Goal: Transaction & Acquisition: Purchase product/service

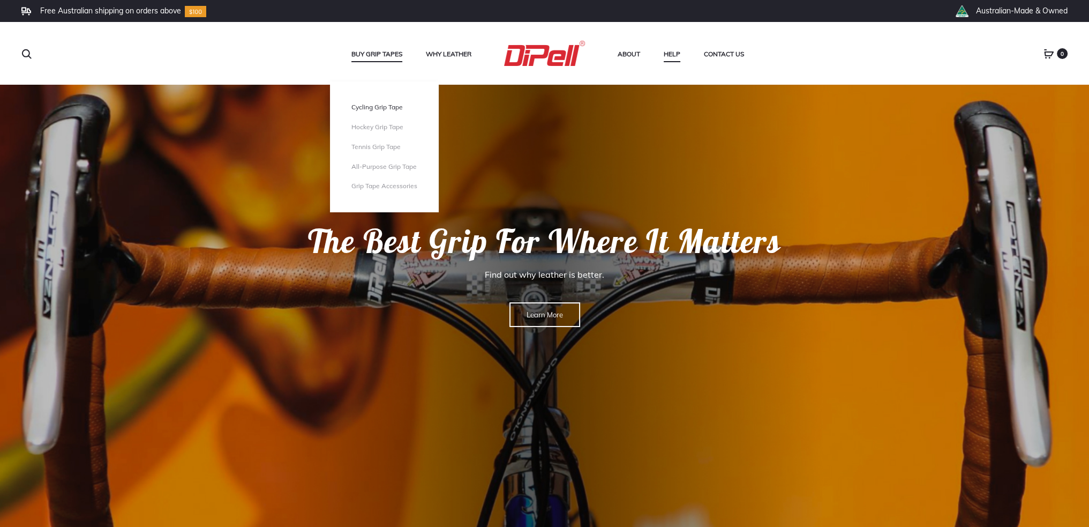
click at [380, 108] on link "Cycling Grip Tape" at bounding box center [385, 107] width 66 height 9
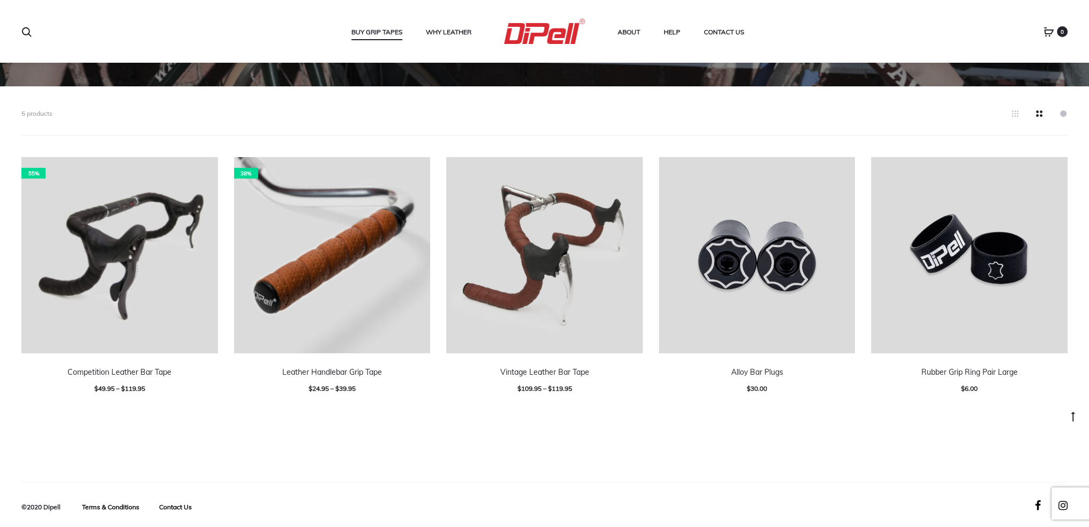
scroll to position [262, 0]
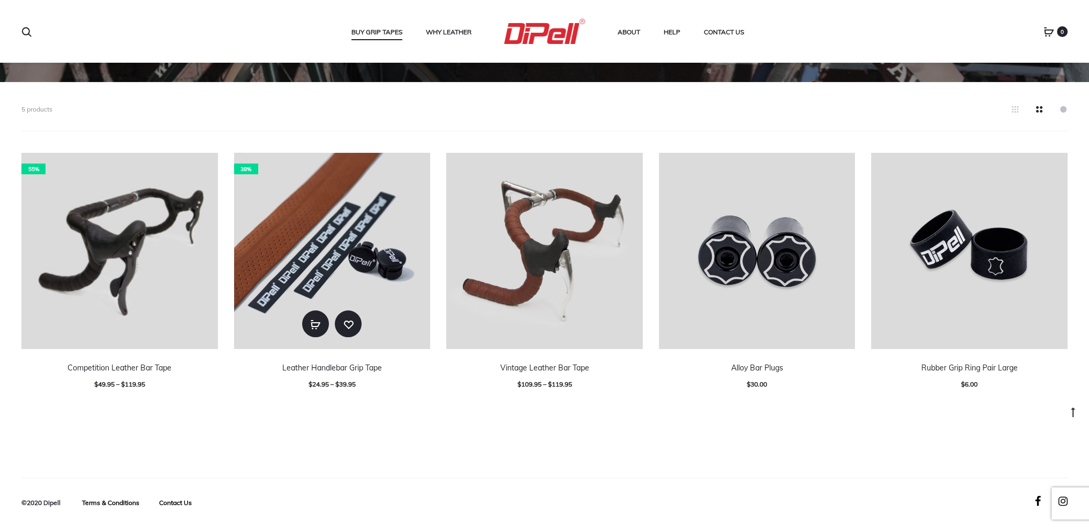
click at [328, 248] on img at bounding box center [332, 251] width 197 height 197
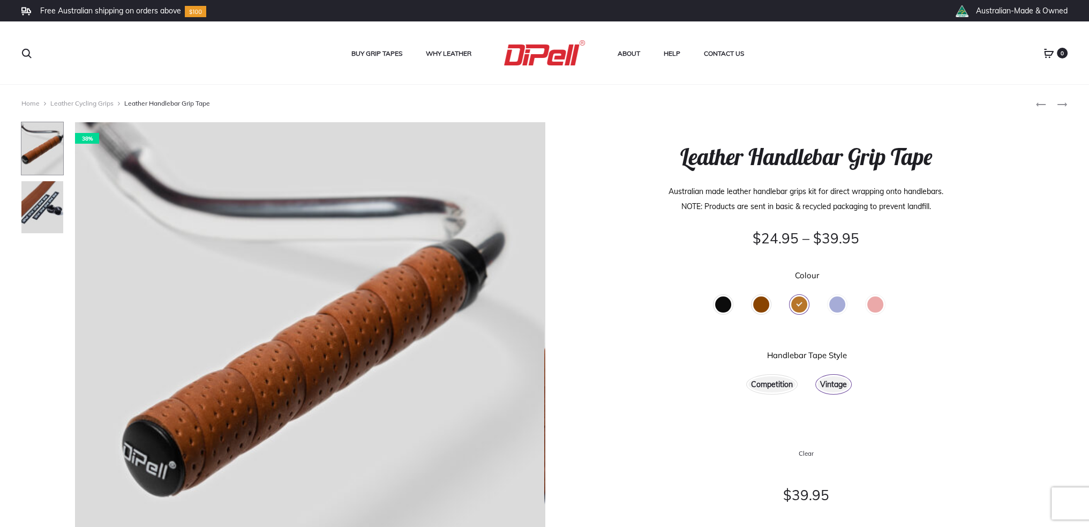
click at [725, 304] on div "Black" at bounding box center [723, 304] width 16 height 16
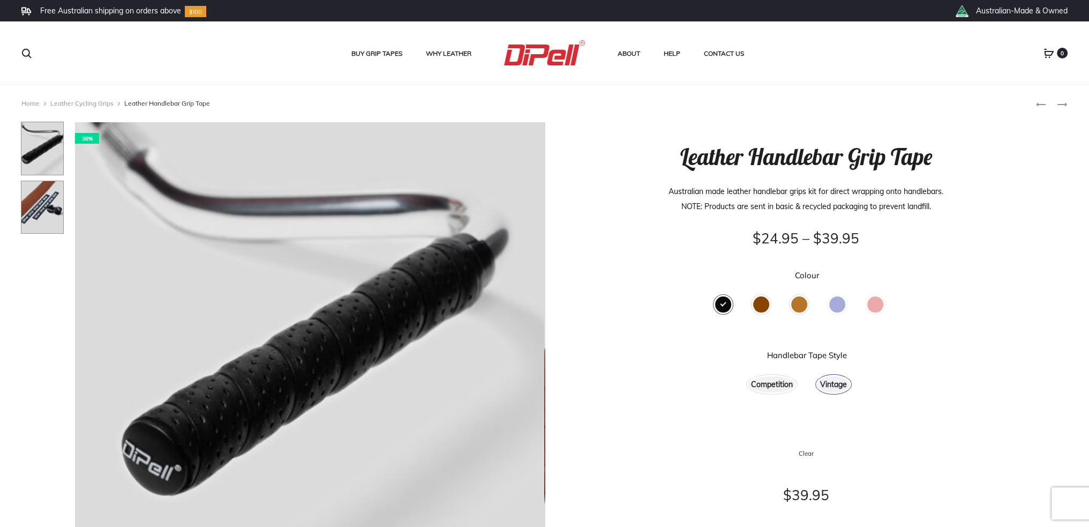
click at [54, 204] on img at bounding box center [42, 208] width 43 height 54
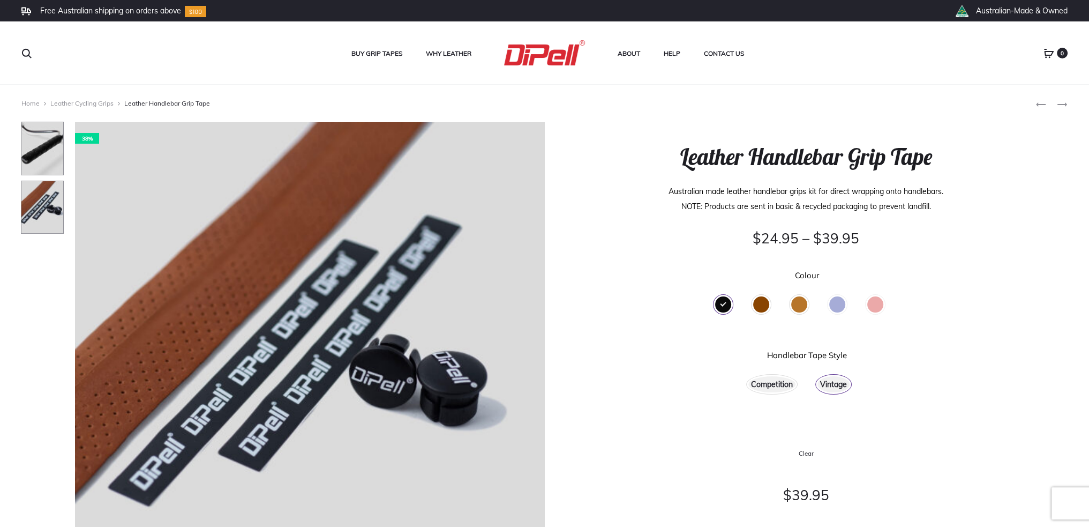
click at [39, 146] on img at bounding box center [42, 149] width 43 height 54
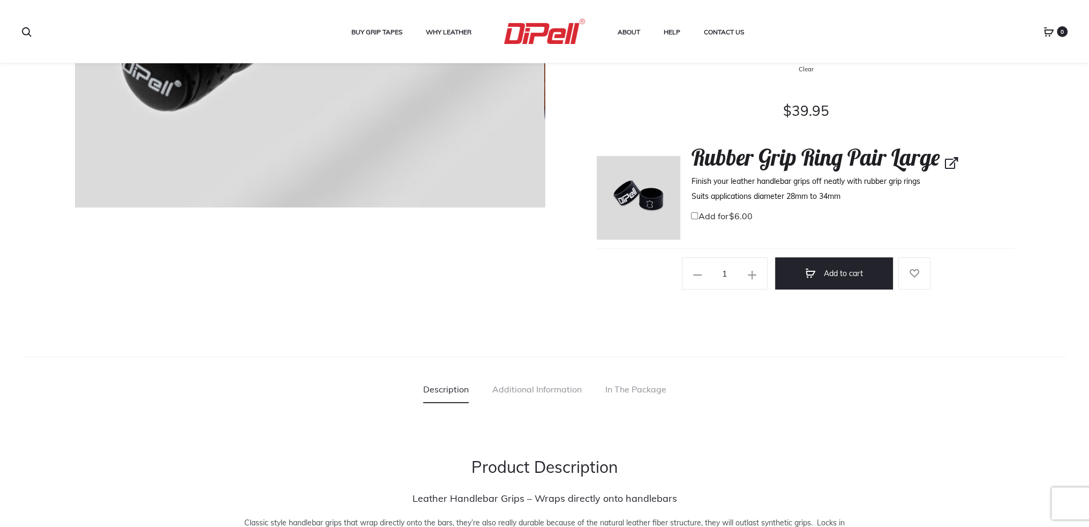
scroll to position [375, 0]
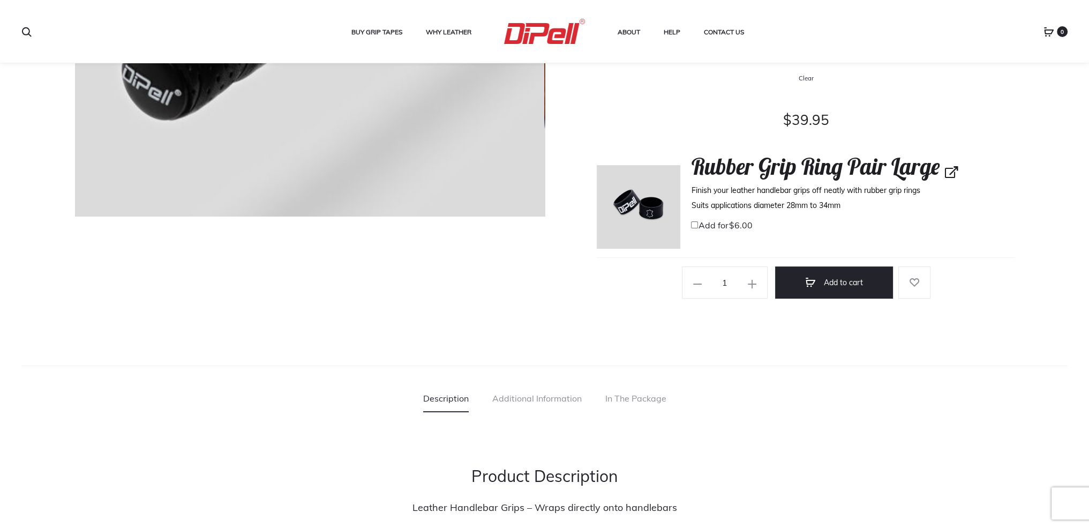
click at [951, 168] on link "View product" at bounding box center [951, 166] width 0 height 28
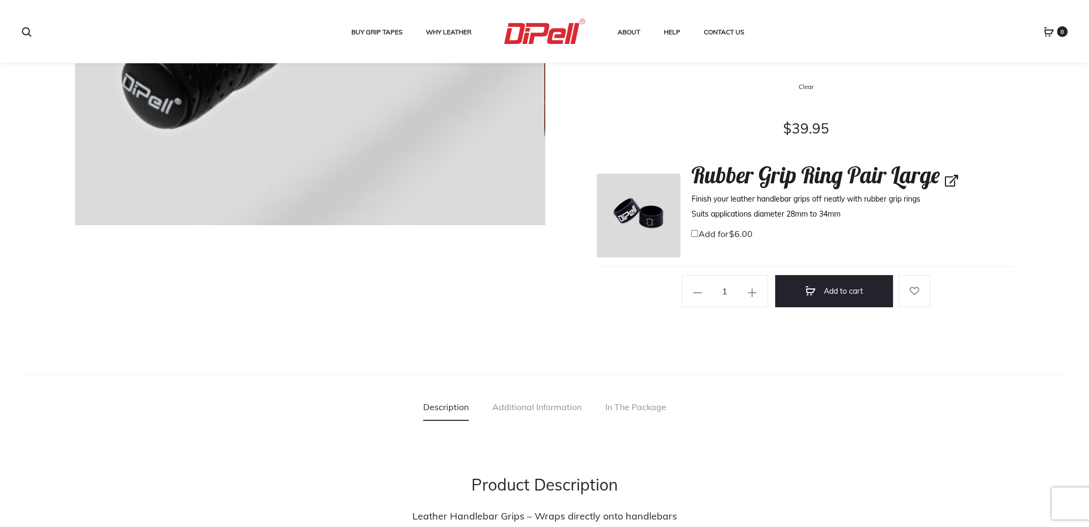
scroll to position [327, 0]
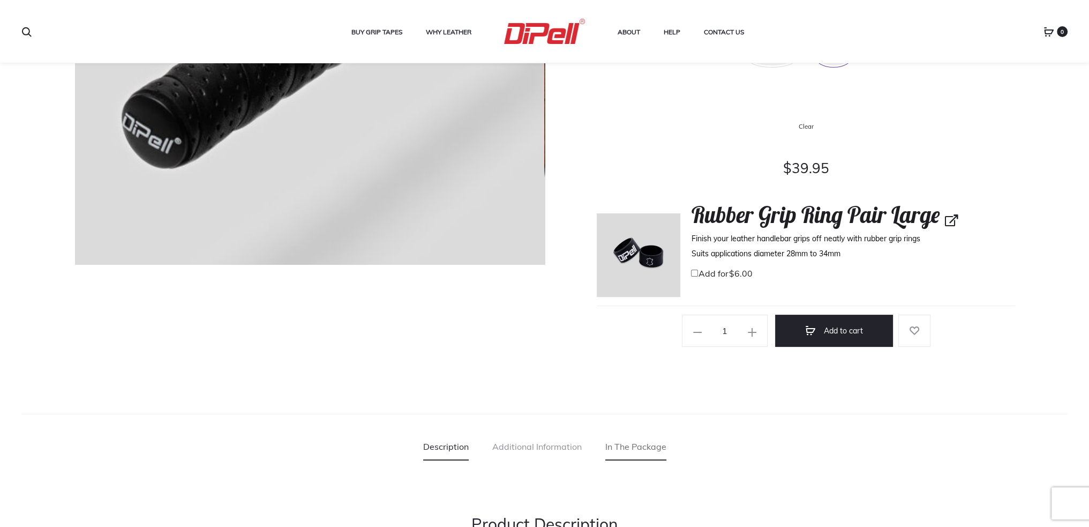
click at [629, 442] on link "In The Package" at bounding box center [636, 446] width 61 height 27
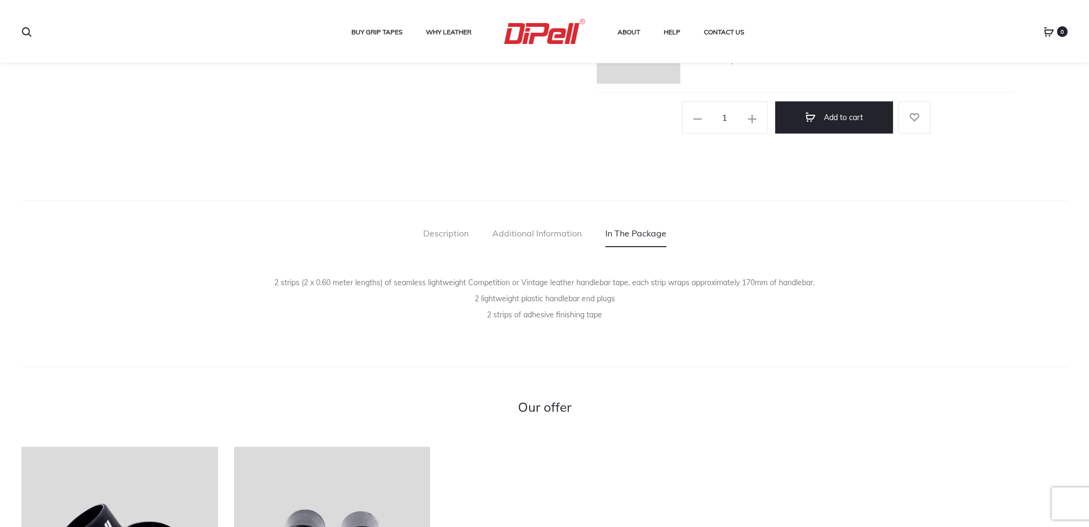
scroll to position [541, 0]
click at [550, 235] on link "Additional Information" at bounding box center [536, 232] width 89 height 27
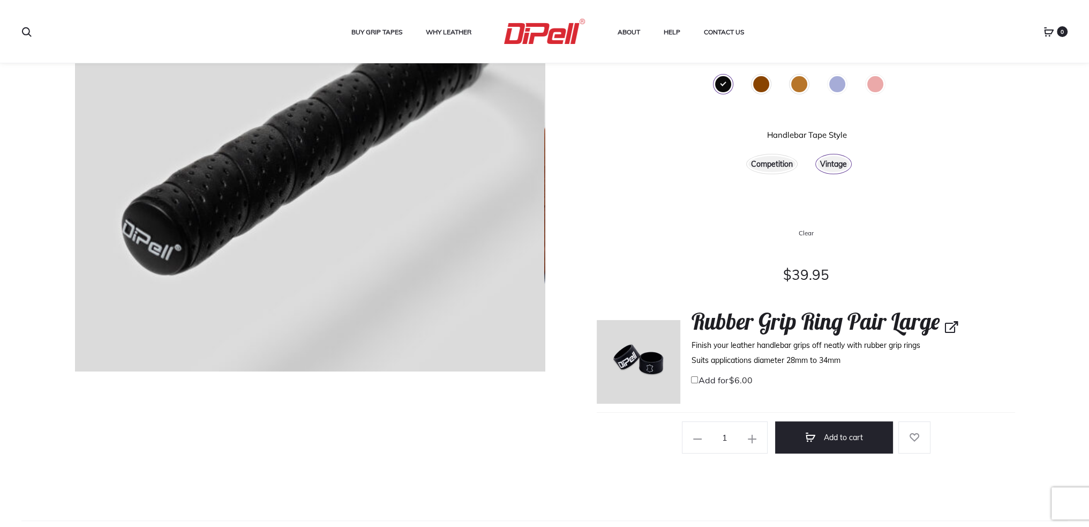
scroll to position [220, 0]
click at [827, 441] on button "Add to cart" at bounding box center [834, 438] width 118 height 32
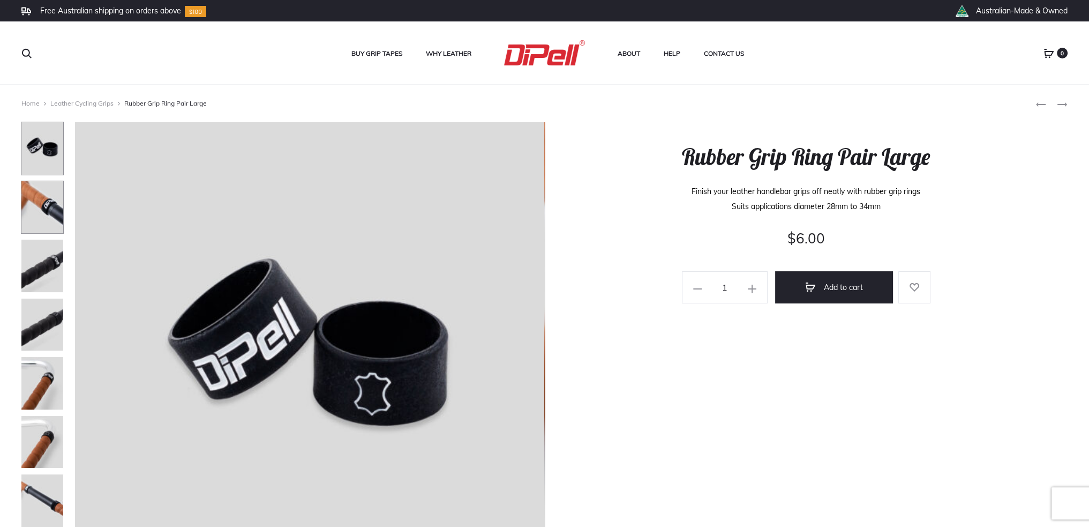
click at [45, 192] on img at bounding box center [42, 208] width 43 height 54
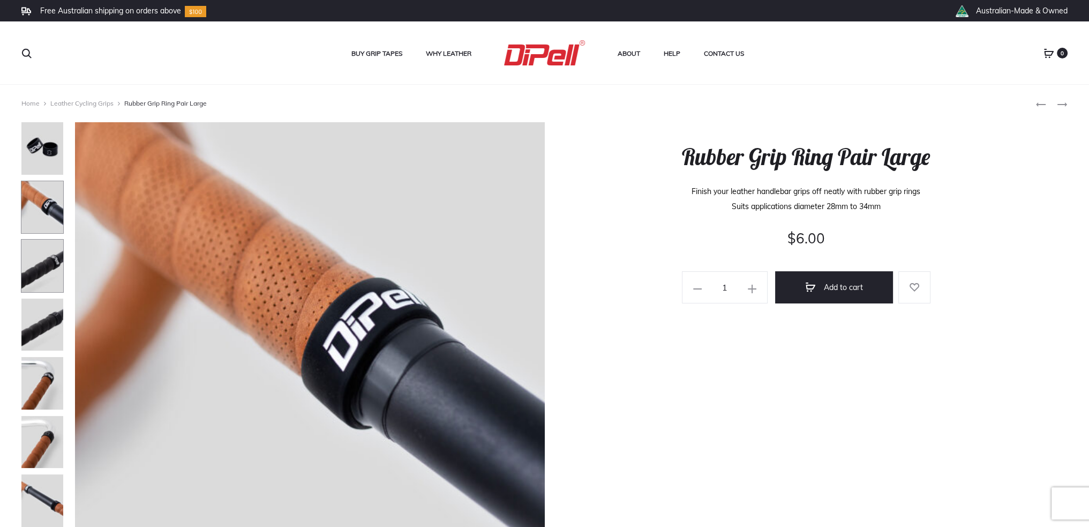
click at [45, 260] on img at bounding box center [42, 266] width 43 height 54
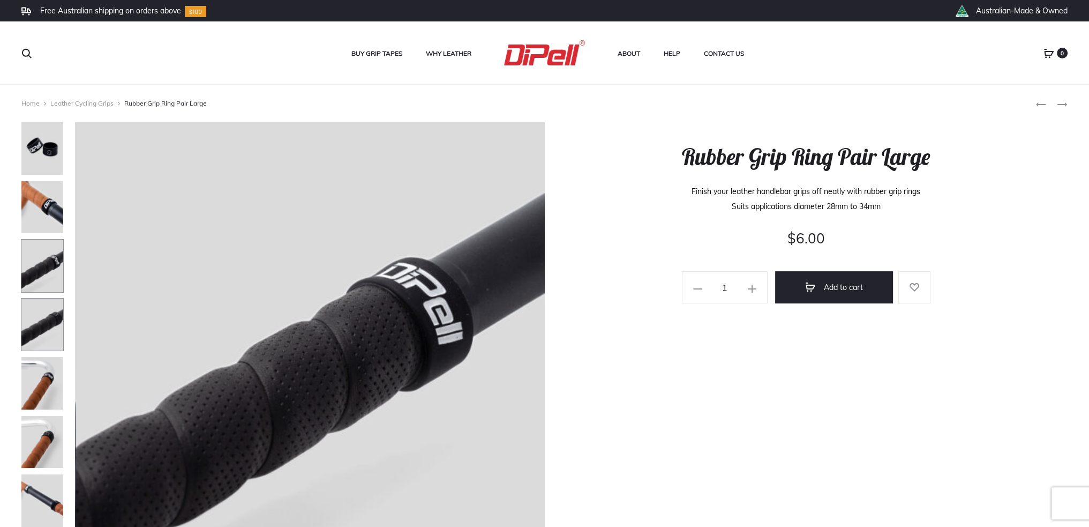
click at [37, 320] on img at bounding box center [42, 325] width 43 height 54
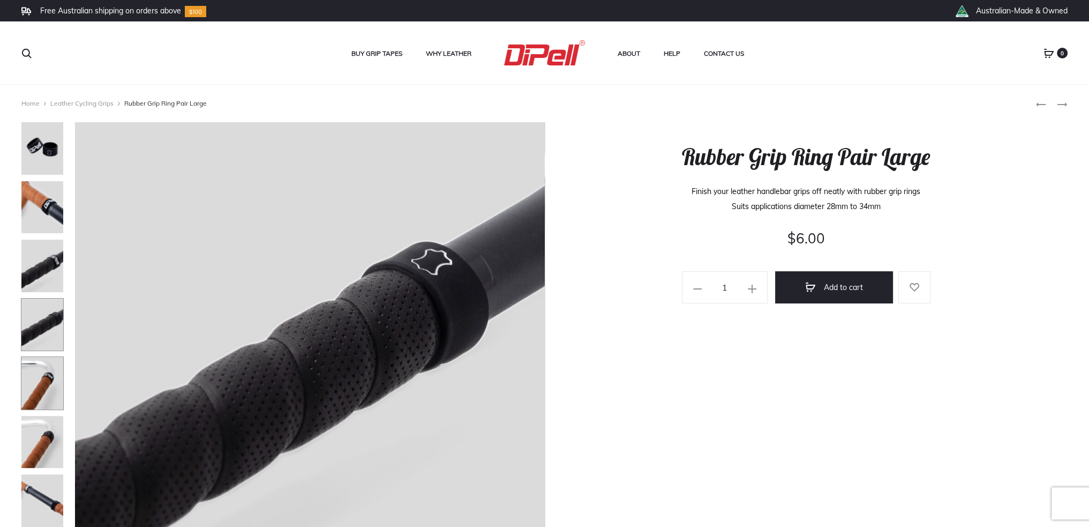
click at [48, 383] on img at bounding box center [42, 383] width 43 height 54
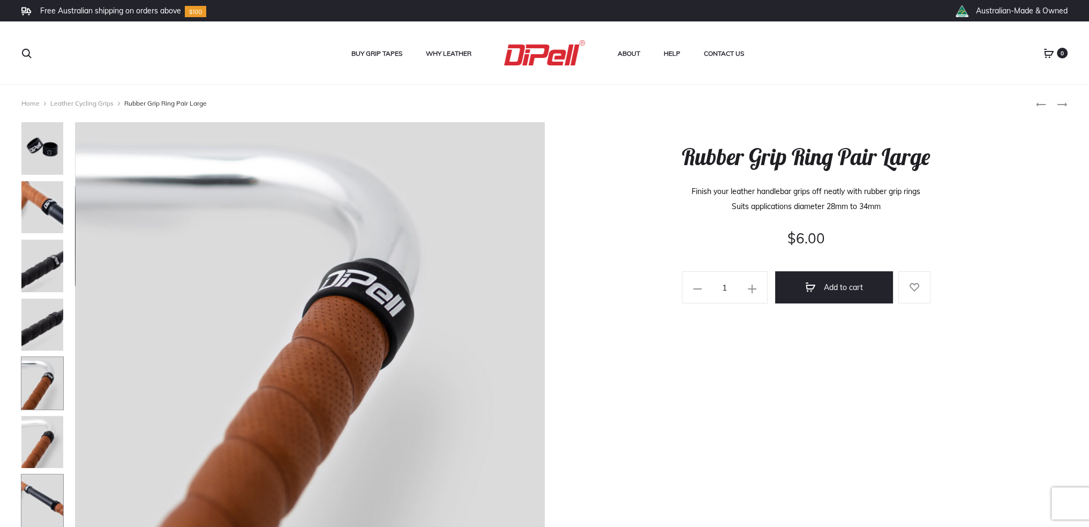
click at [46, 500] on img at bounding box center [42, 501] width 43 height 54
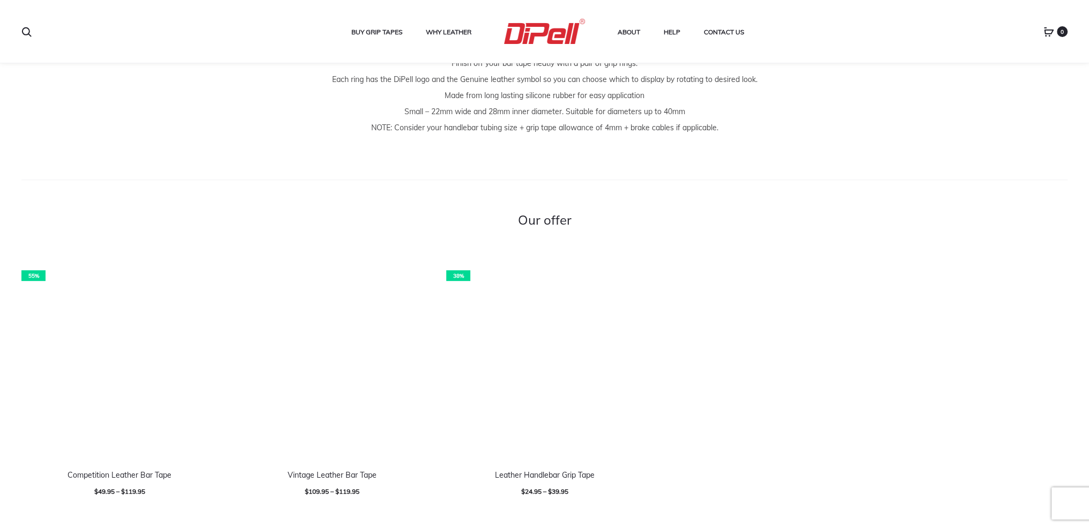
scroll to position [643, 0]
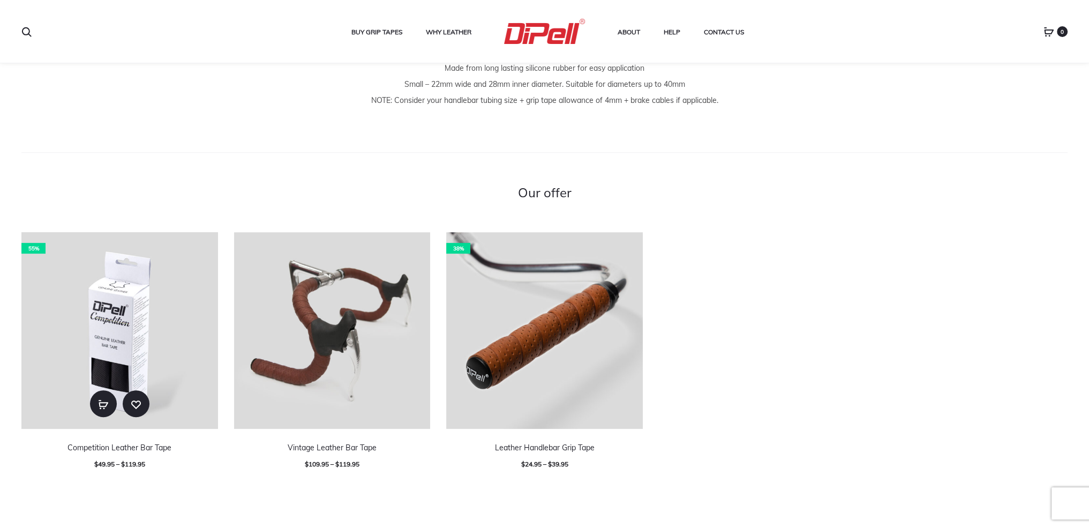
click at [126, 312] on img at bounding box center [119, 330] width 197 height 197
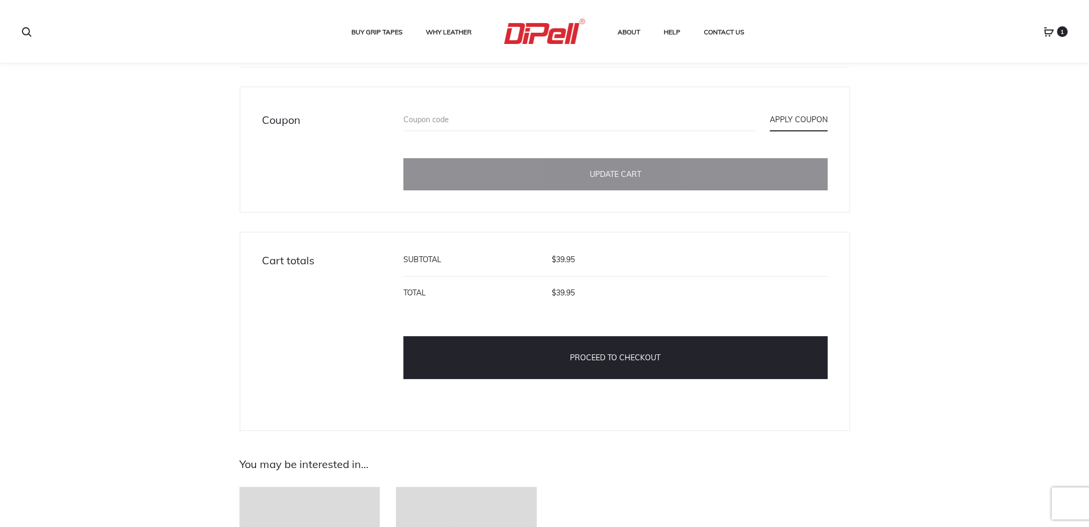
scroll to position [268, 0]
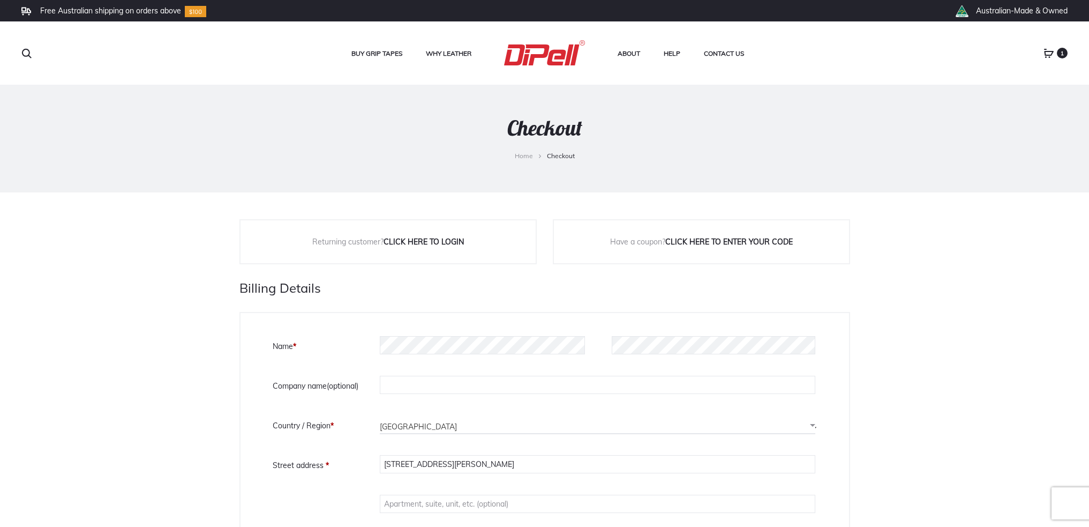
select select "ACT"
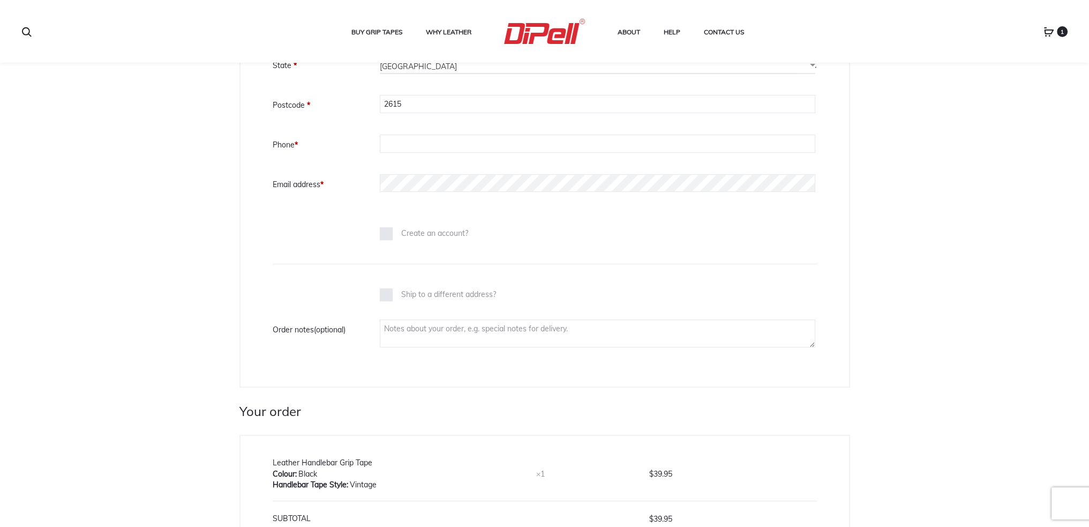
scroll to position [536, 0]
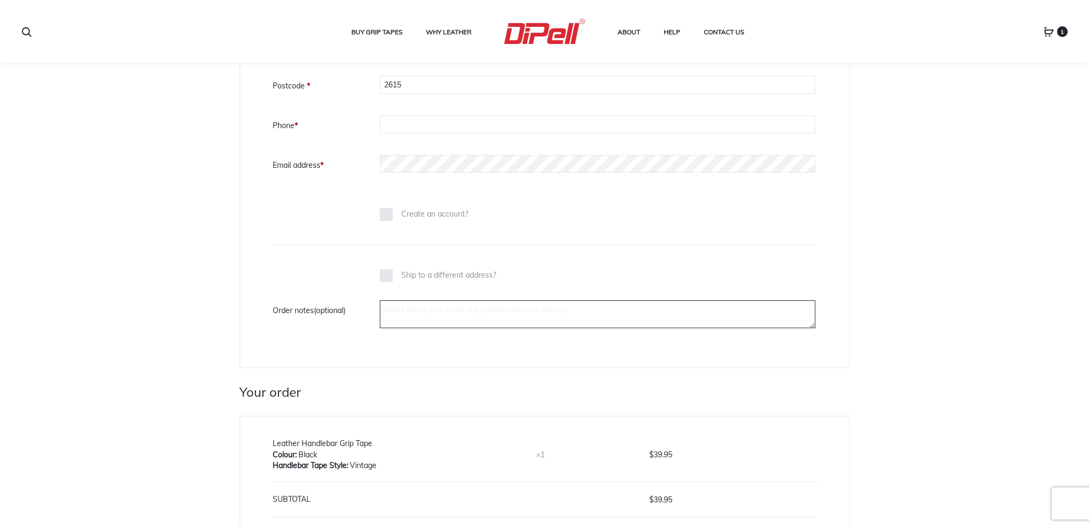
click at [486, 312] on textarea "Order notes (optional)" at bounding box center [598, 314] width 436 height 28
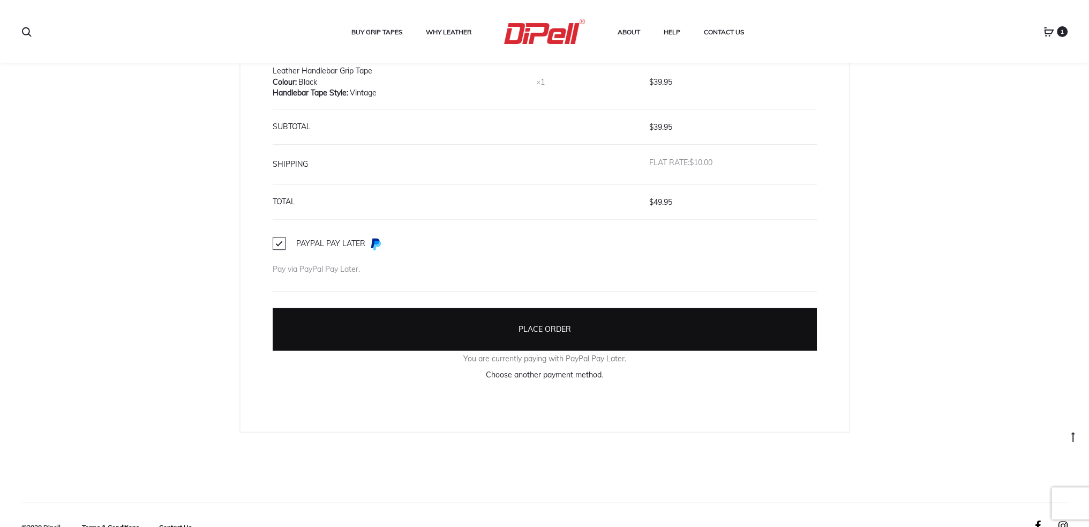
scroll to position [911, 0]
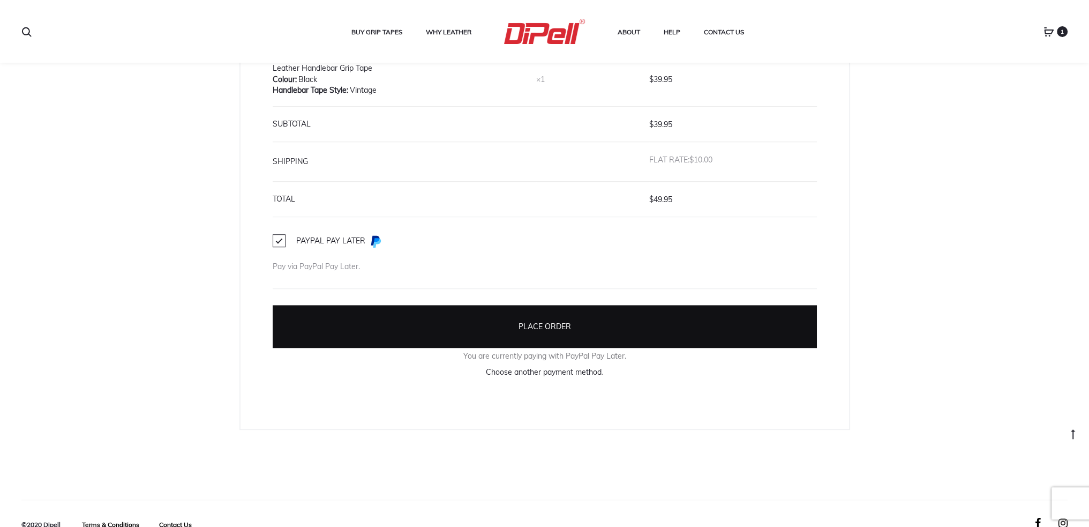
type textarea "ATL behind post adjacent to the front door. When ringing the doorbell please pr…"
click at [547, 319] on button "Place order" at bounding box center [545, 326] width 544 height 43
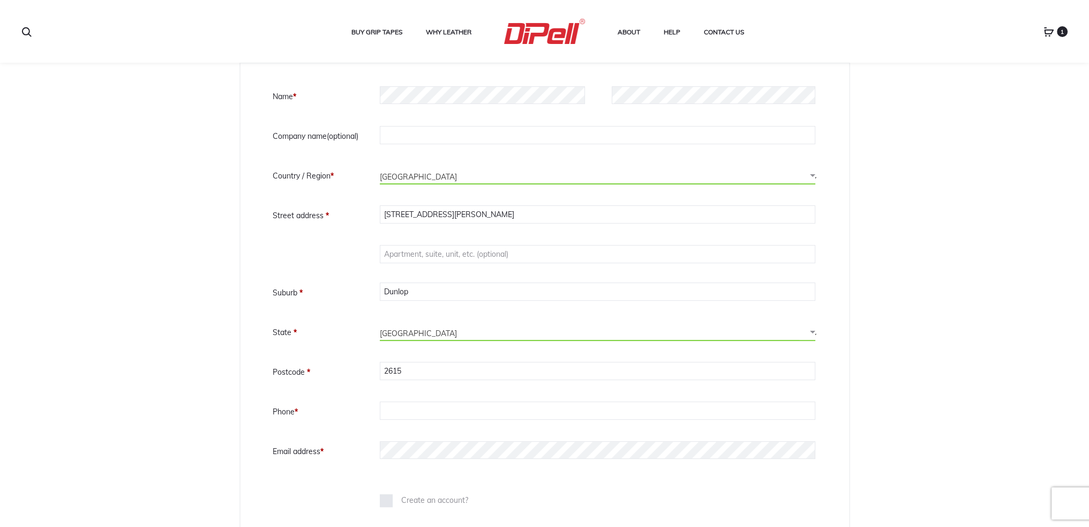
scroll to position [333, 0]
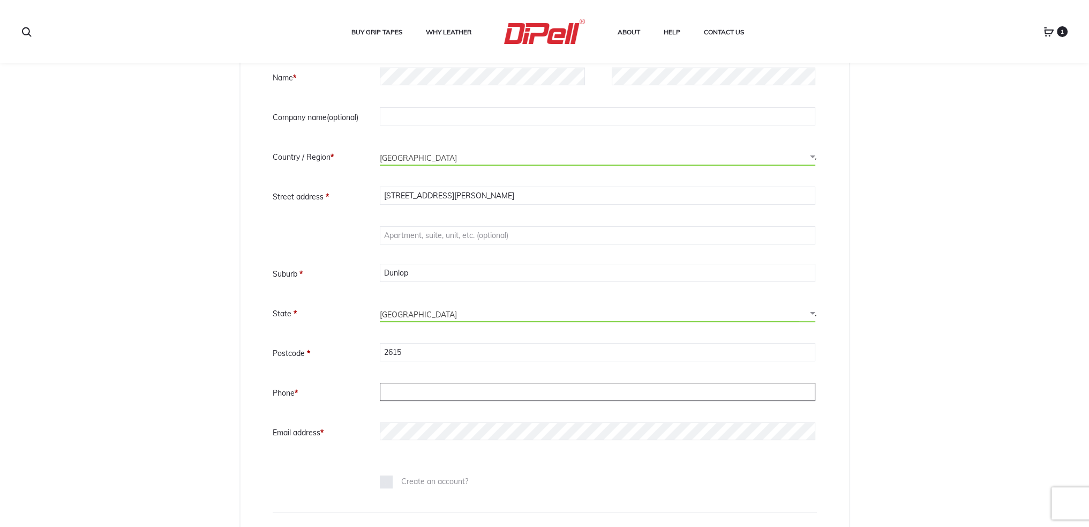
click at [456, 387] on input "Phone *" at bounding box center [598, 392] width 436 height 18
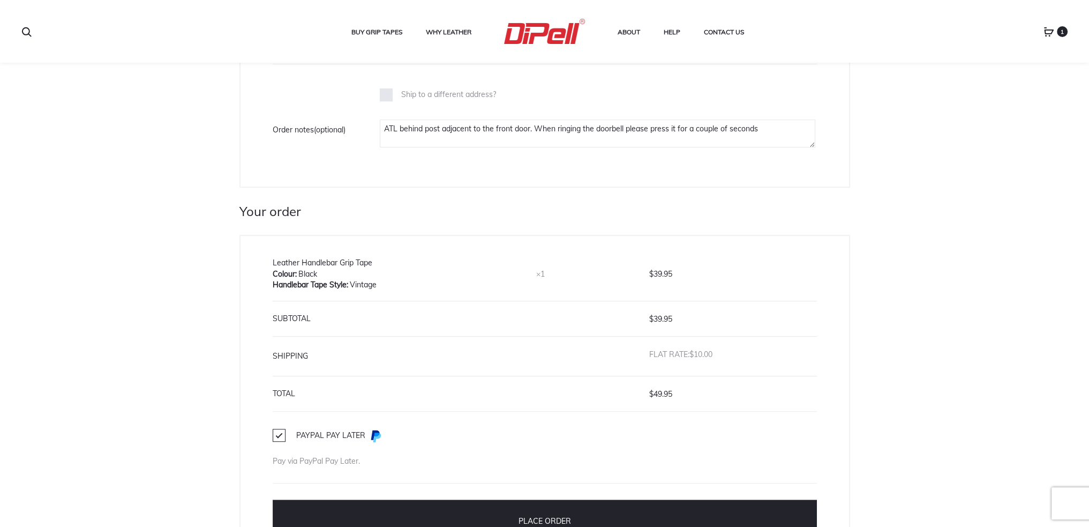
scroll to position [815, 0]
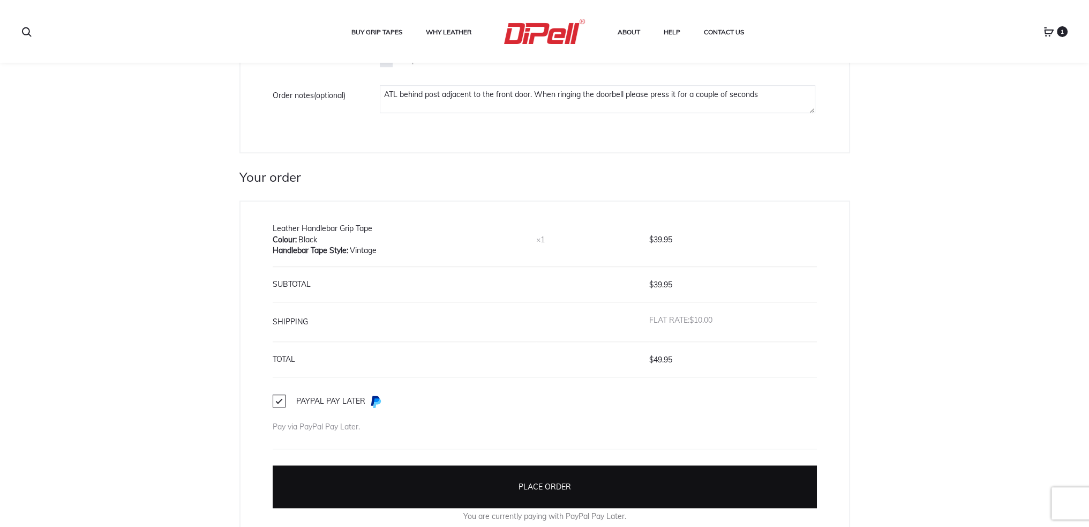
type input "0439408982"
click at [476, 490] on button "Place order" at bounding box center [545, 486] width 544 height 43
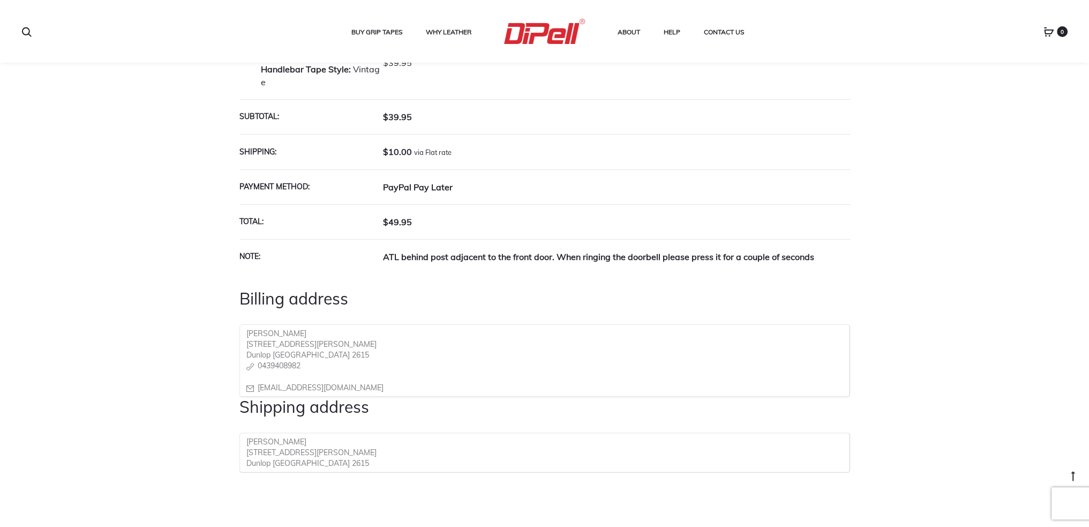
scroll to position [370, 0]
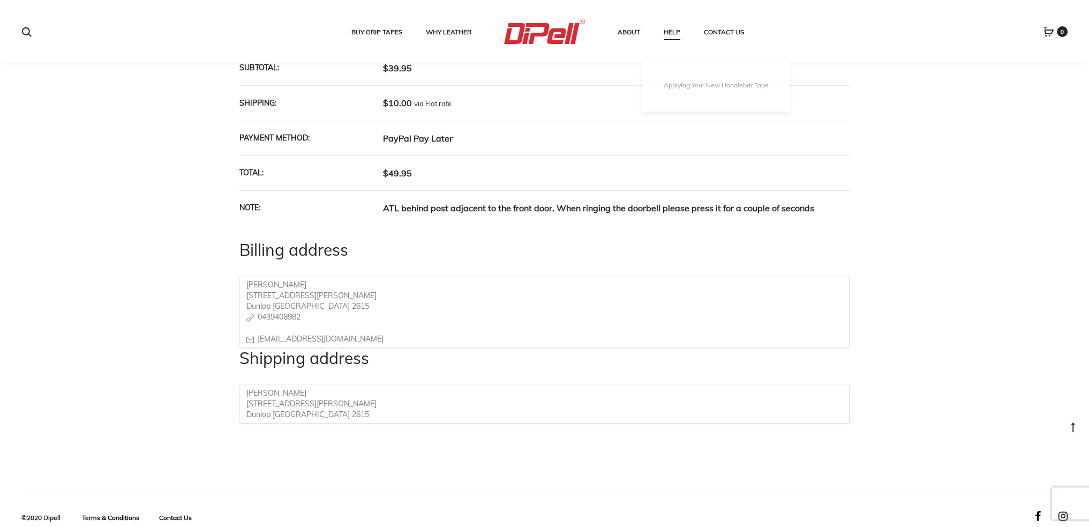
click at [675, 30] on link "Help" at bounding box center [672, 32] width 17 height 14
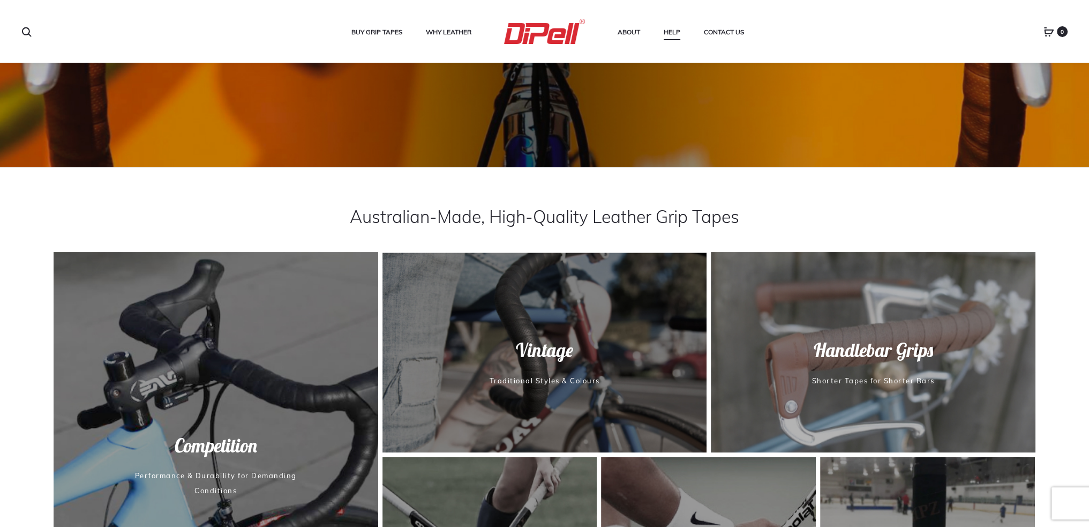
scroll to position [375, 0]
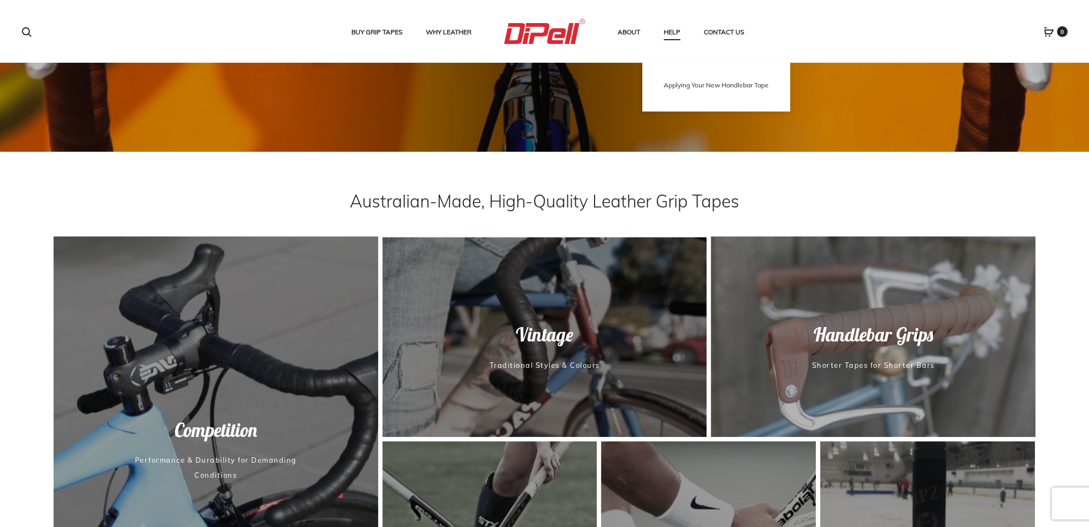
click at [682, 85] on link "Applying Your New Handlebar Tape" at bounding box center [716, 85] width 105 height 9
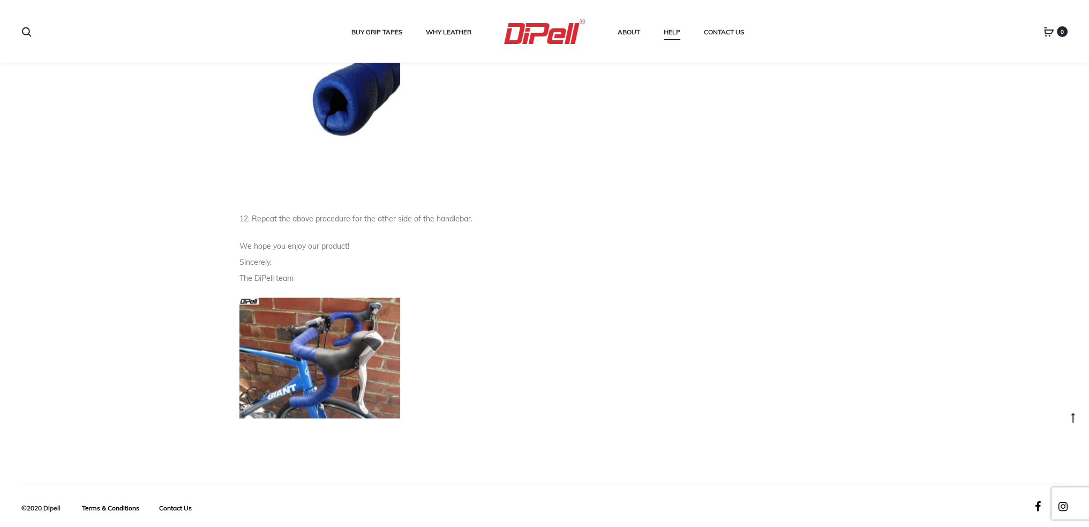
scroll to position [2210, 0]
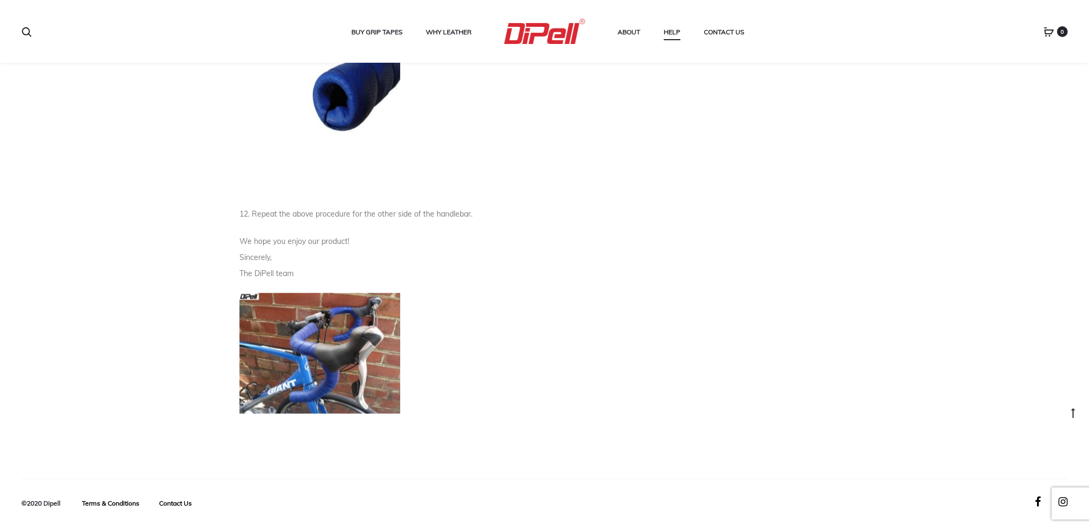
click at [311, 333] on img at bounding box center [320, 353] width 161 height 121
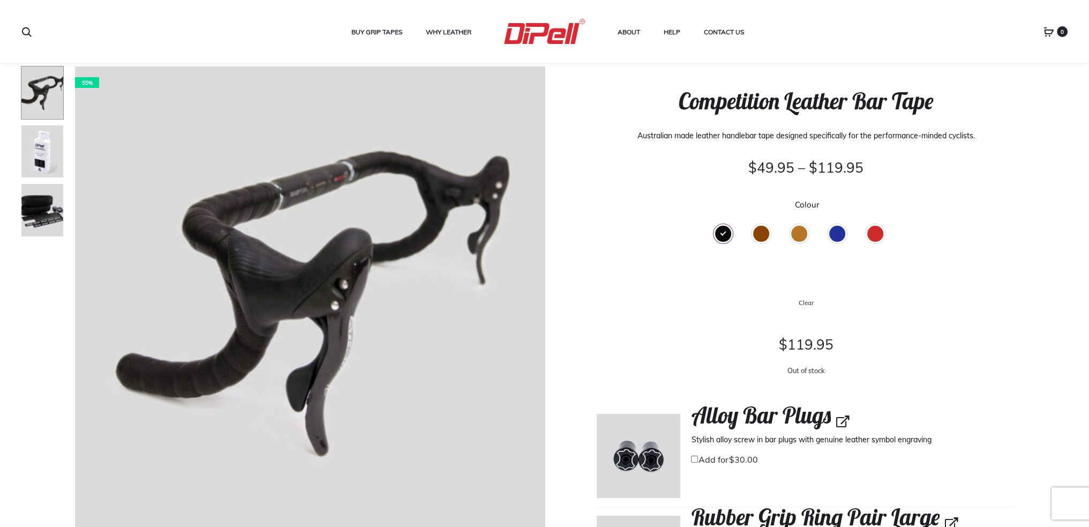
scroll to position [54, 0]
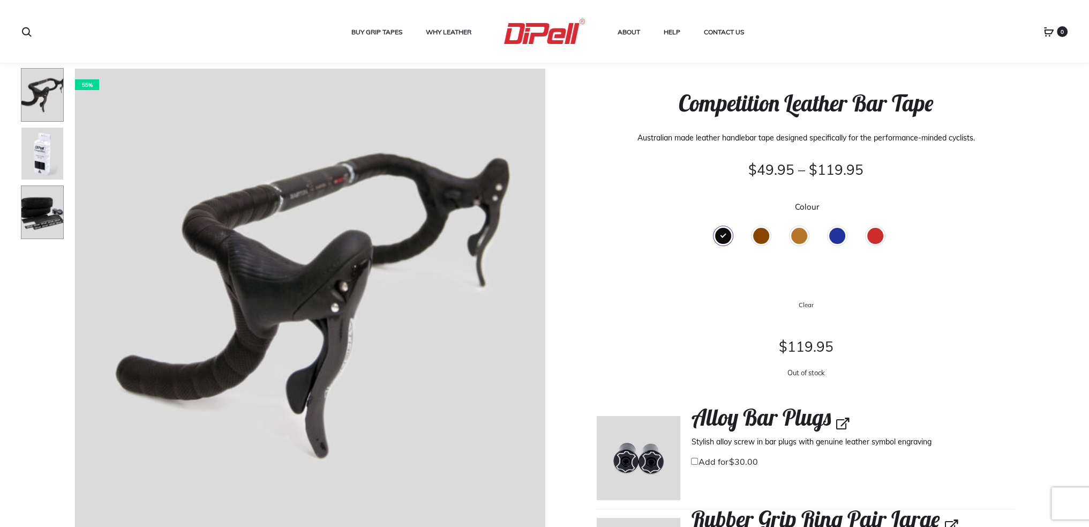
click at [44, 218] on img at bounding box center [42, 212] width 43 height 54
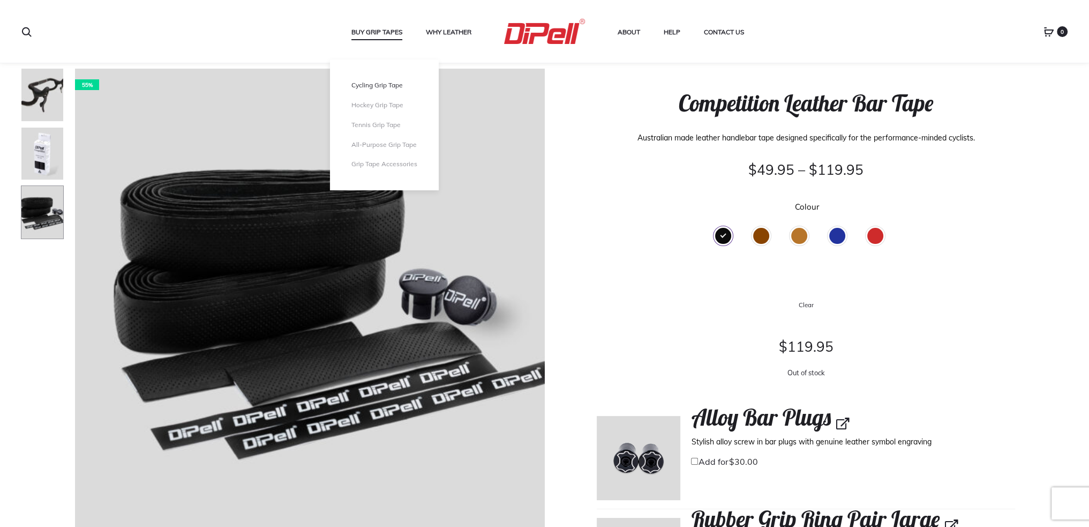
click at [377, 85] on link "Cycling Grip Tape" at bounding box center [385, 85] width 66 height 9
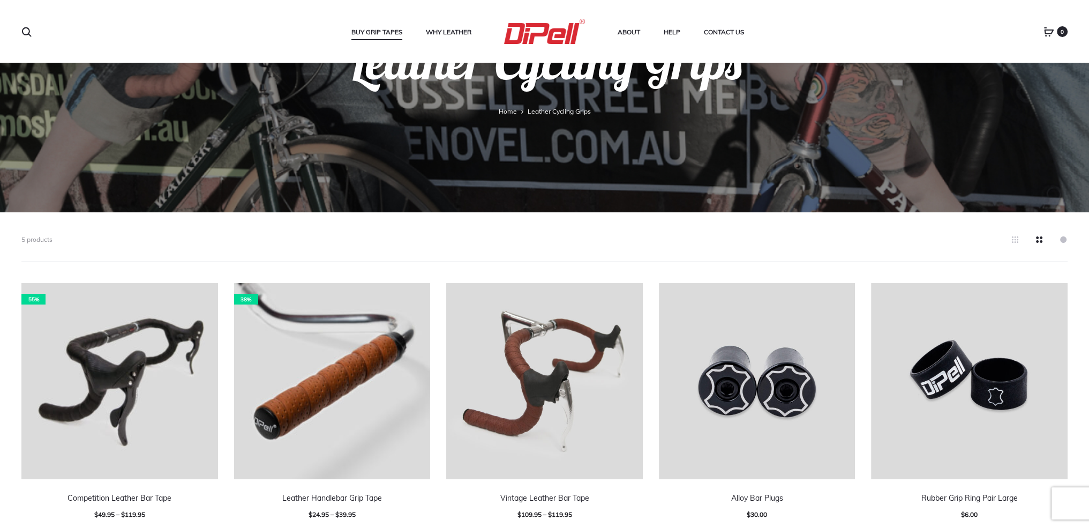
scroll to position [262, 0]
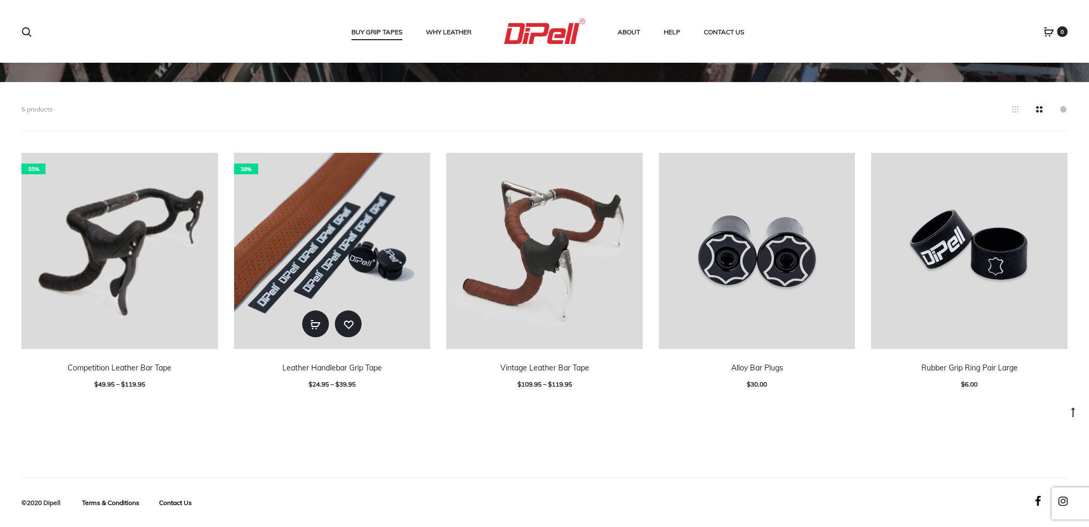
click at [325, 252] on img at bounding box center [332, 251] width 197 height 197
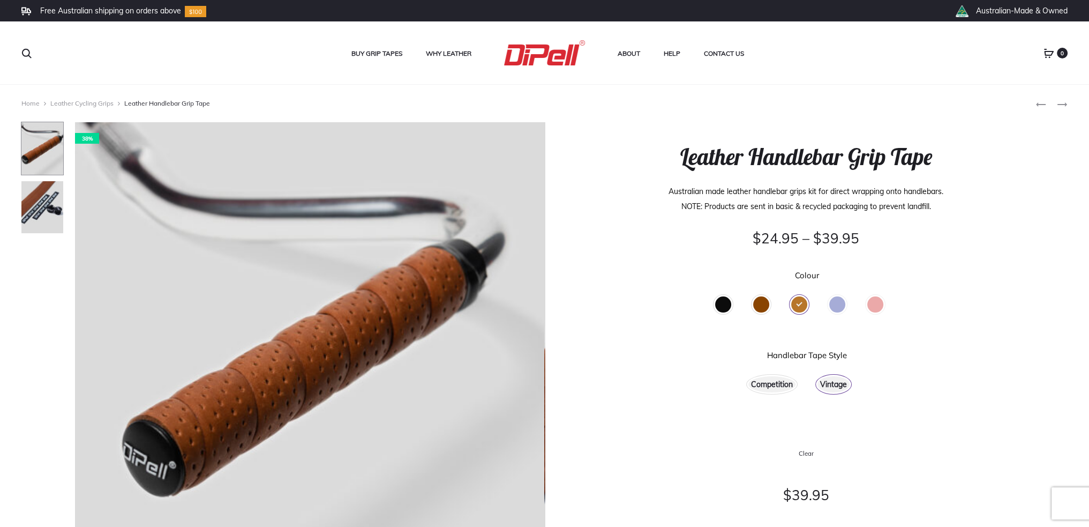
click at [720, 302] on div "Black" at bounding box center [723, 304] width 16 height 16
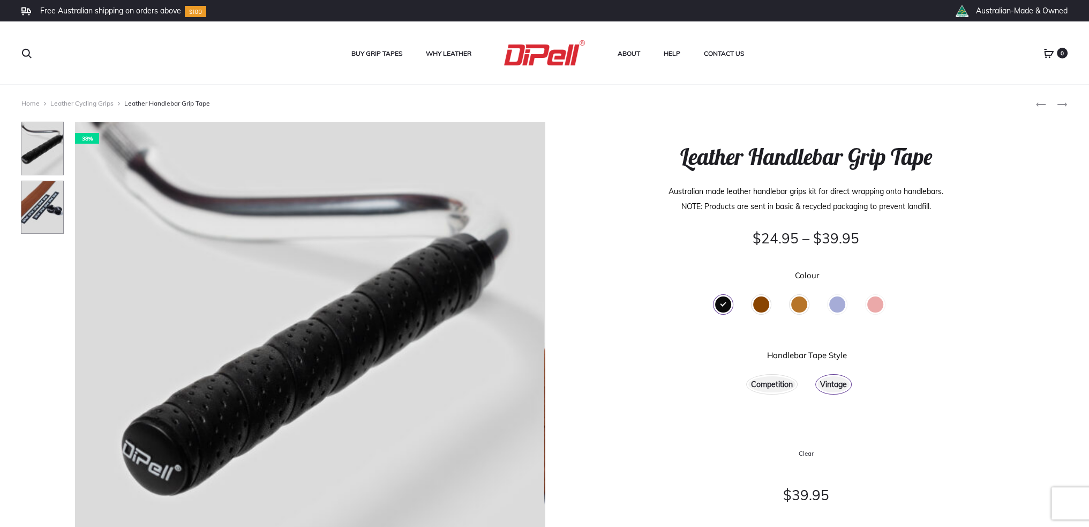
click at [40, 201] on img at bounding box center [42, 208] width 43 height 54
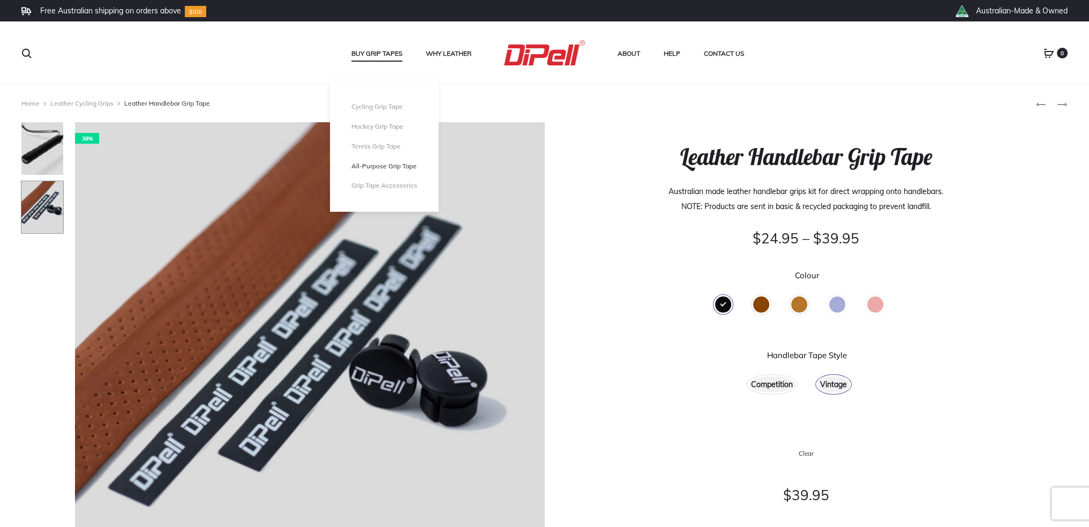
click at [371, 167] on link "All-Purpose Grip Tape" at bounding box center [385, 166] width 66 height 9
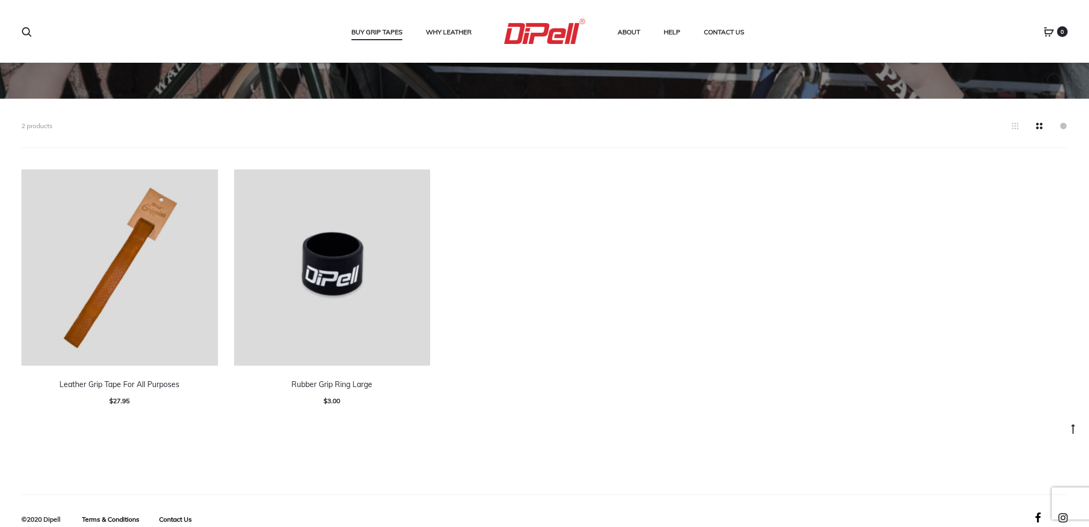
scroll to position [262, 0]
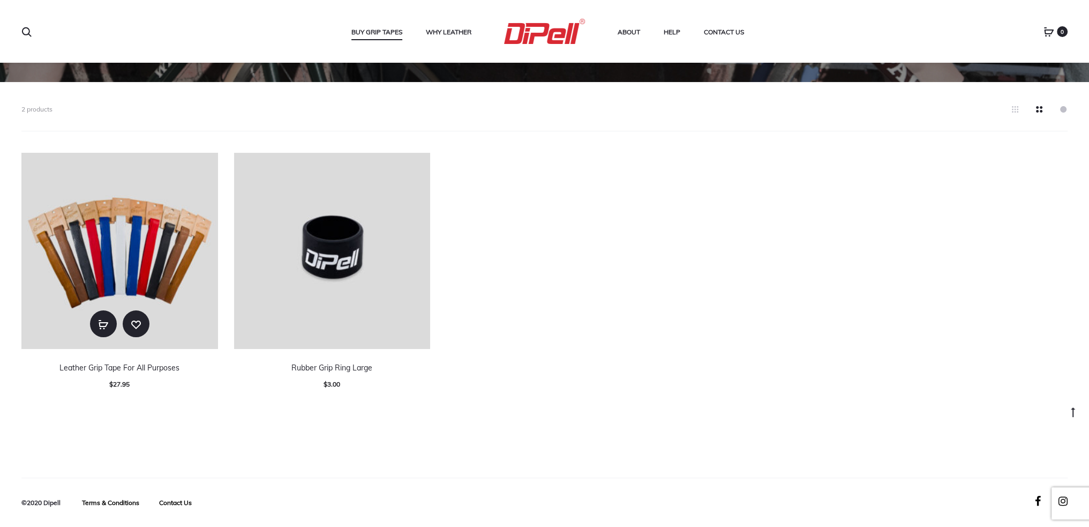
click at [137, 241] on img at bounding box center [119, 251] width 197 height 197
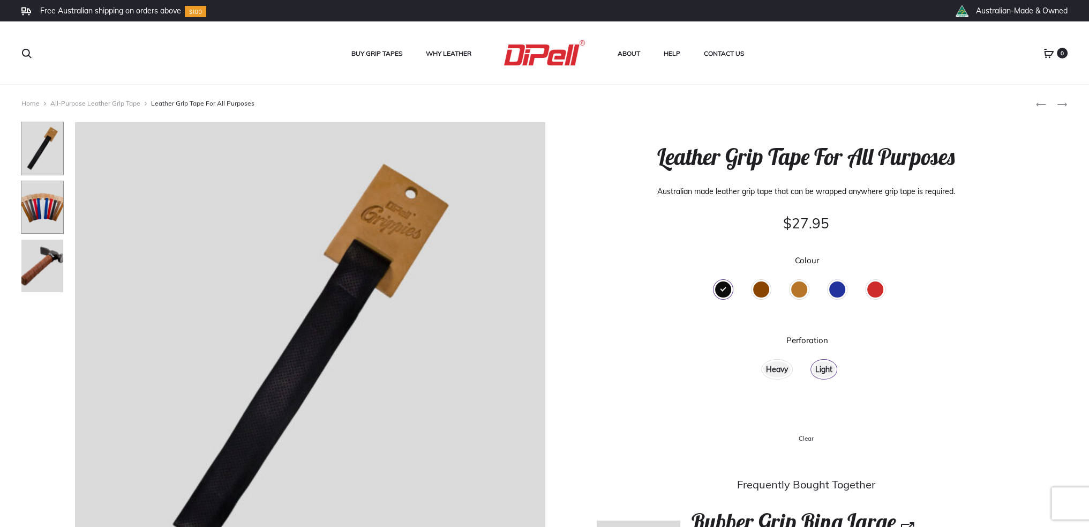
click at [53, 207] on img at bounding box center [42, 208] width 43 height 54
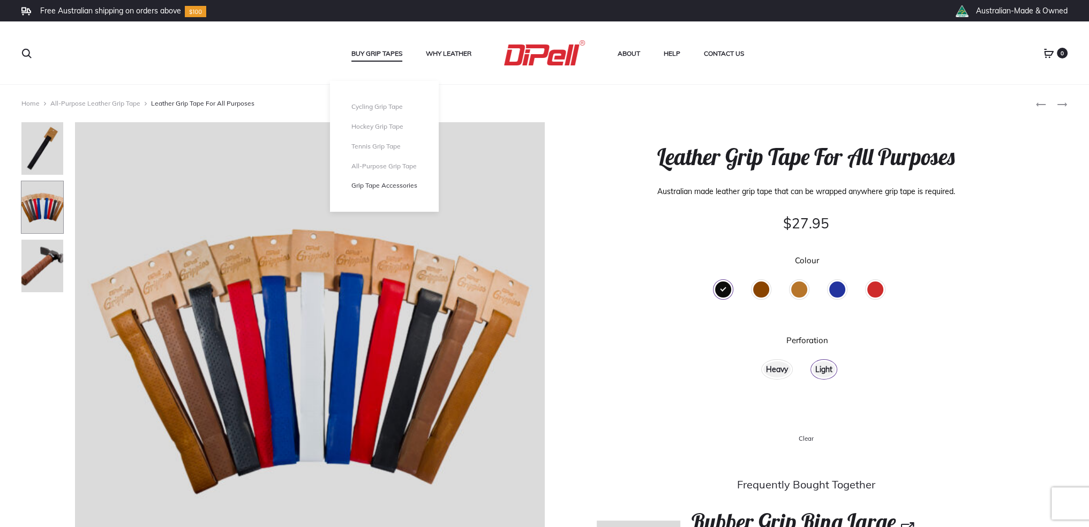
click at [395, 187] on link "Grip Tape Accessories" at bounding box center [385, 185] width 66 height 9
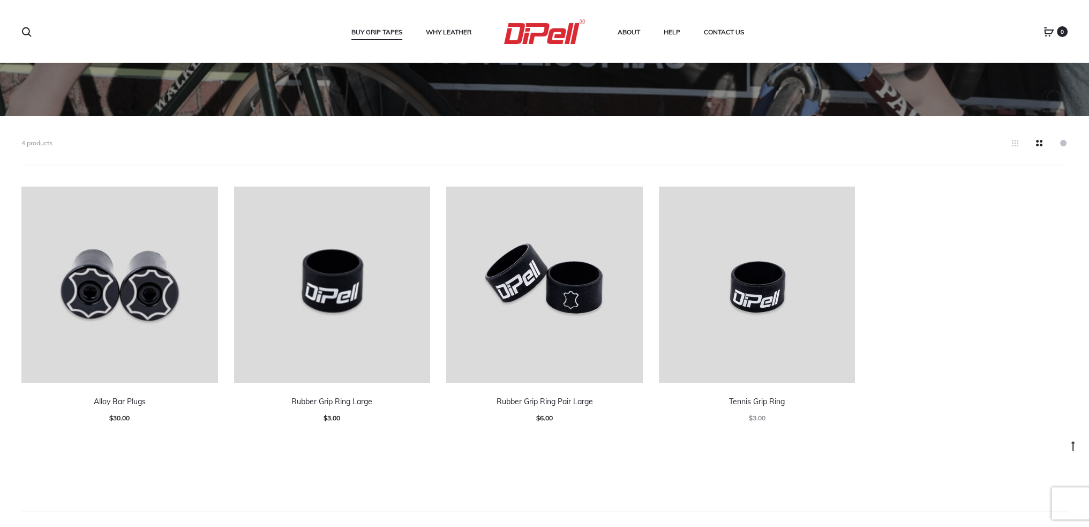
scroll to position [262, 0]
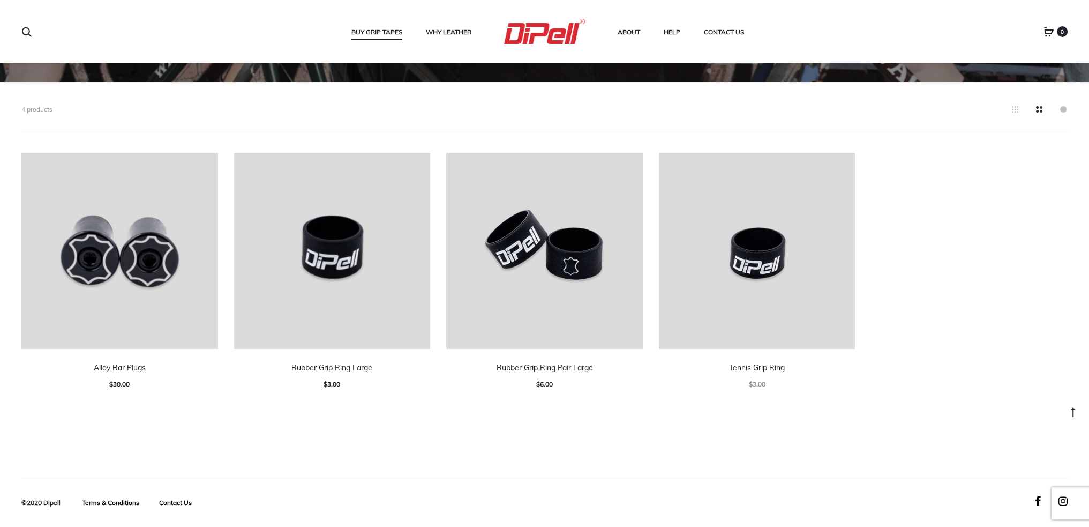
click at [8, 262] on div "4 products Add to cart Add to wishlist Alloy Bar Plugs $ 30.00 Add to cart Add …" at bounding box center [544, 259] width 1089 height 313
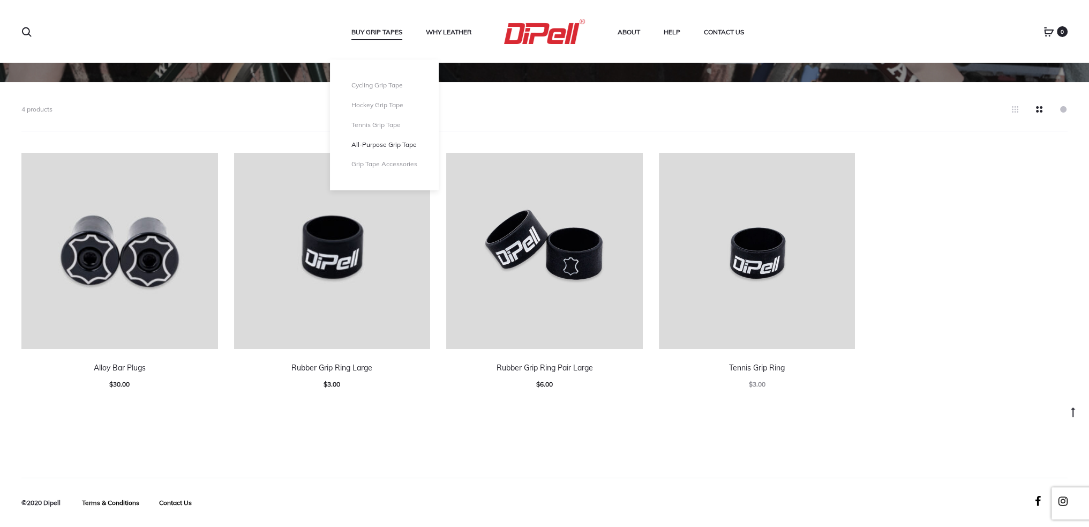
click at [389, 147] on link "All-Purpose Grip Tape" at bounding box center [385, 144] width 66 height 9
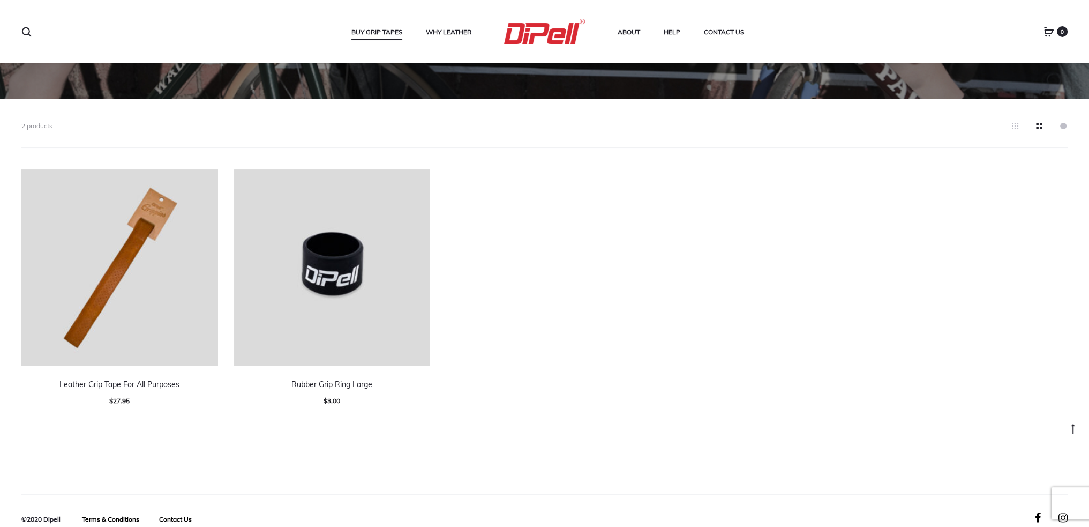
scroll to position [262, 0]
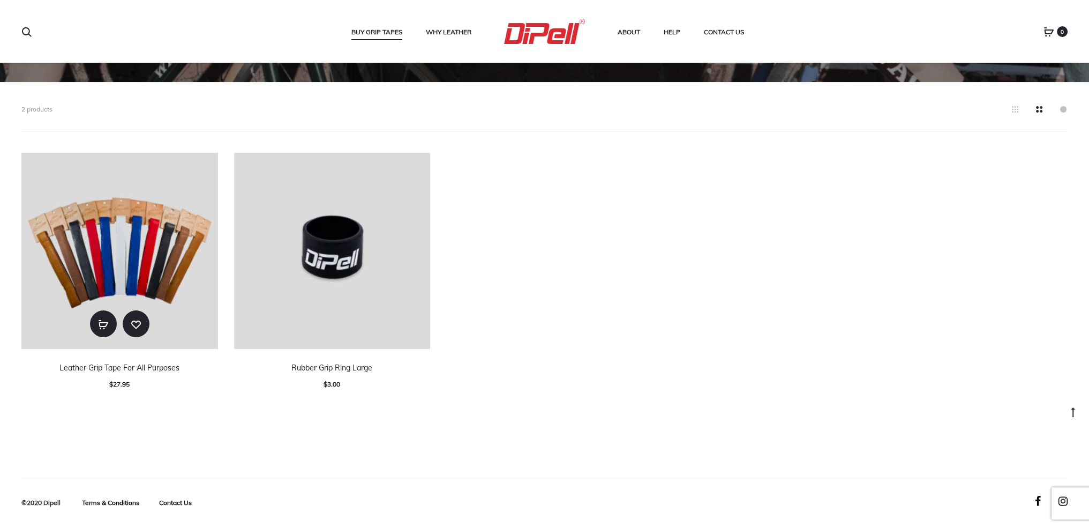
click at [117, 242] on img at bounding box center [119, 251] width 197 height 197
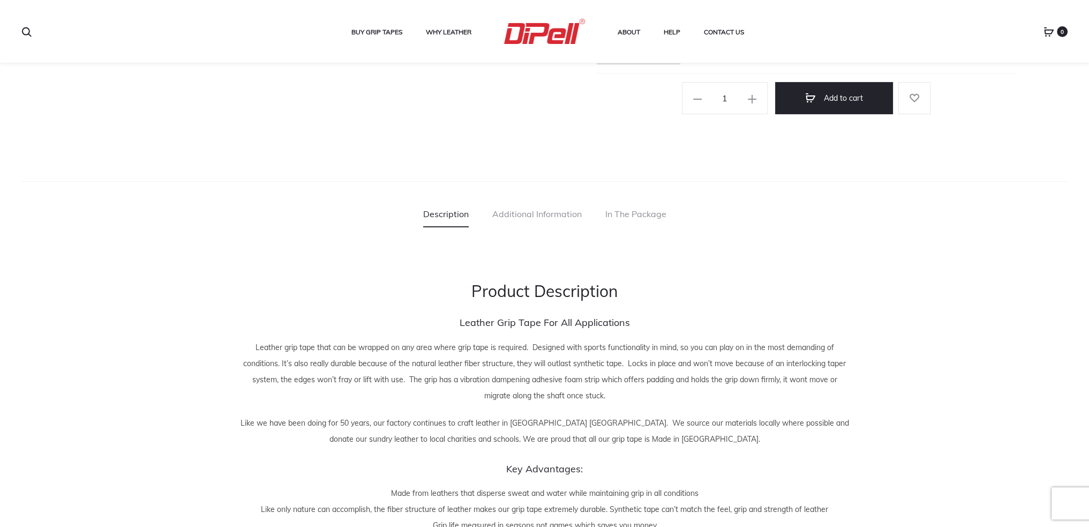
scroll to position [536, 0]
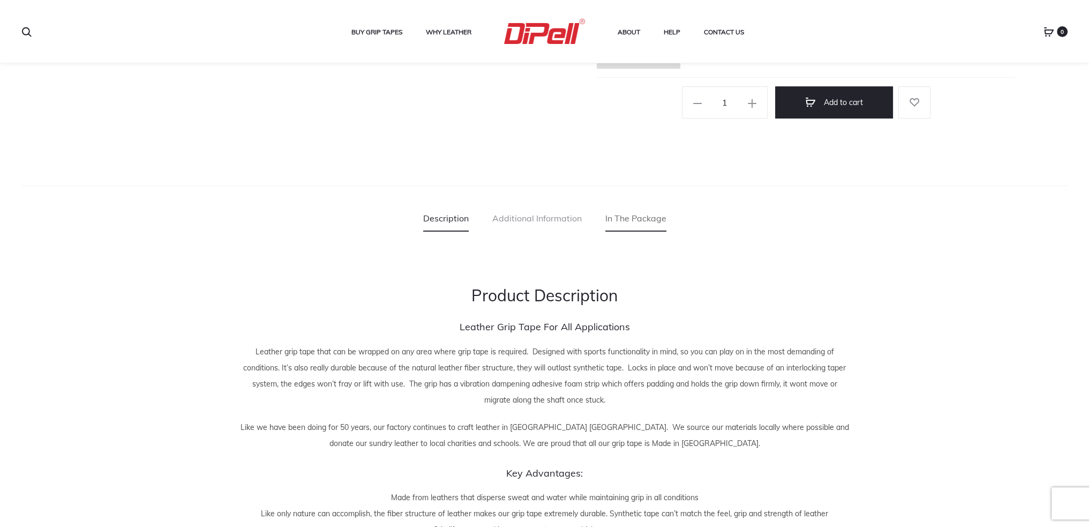
click at [647, 218] on link "In The Package" at bounding box center [636, 218] width 61 height 27
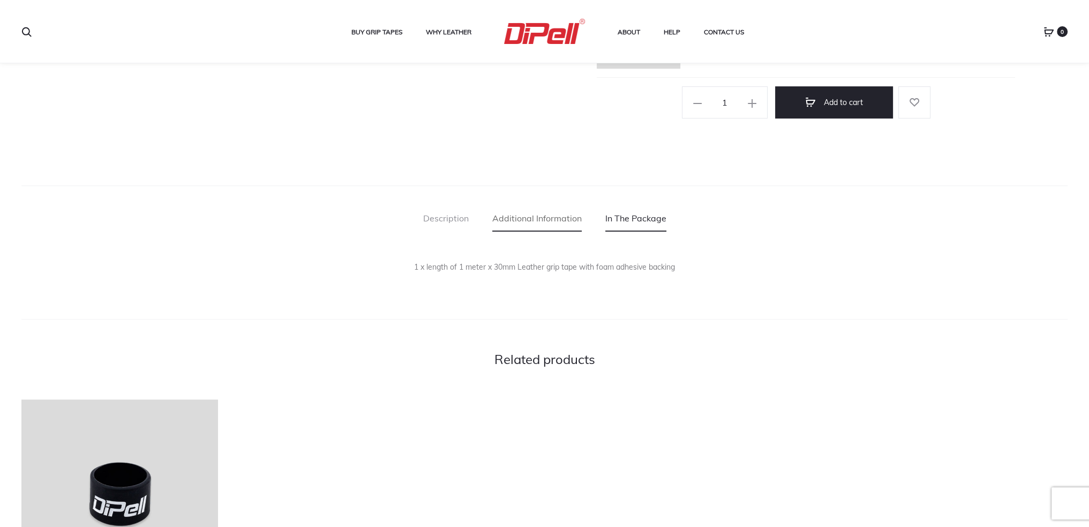
click at [550, 220] on link "Additional Information" at bounding box center [536, 218] width 89 height 27
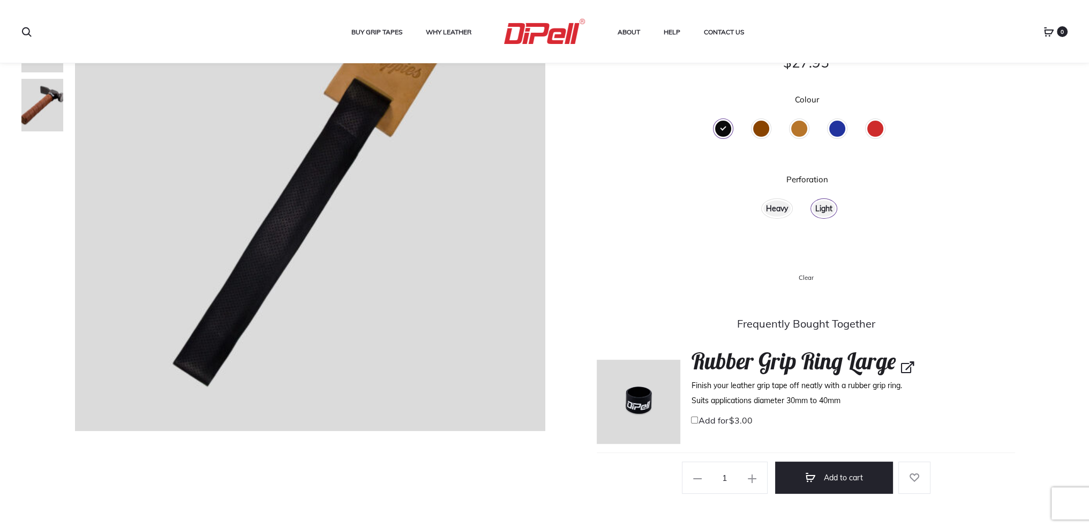
scroll to position [0, 0]
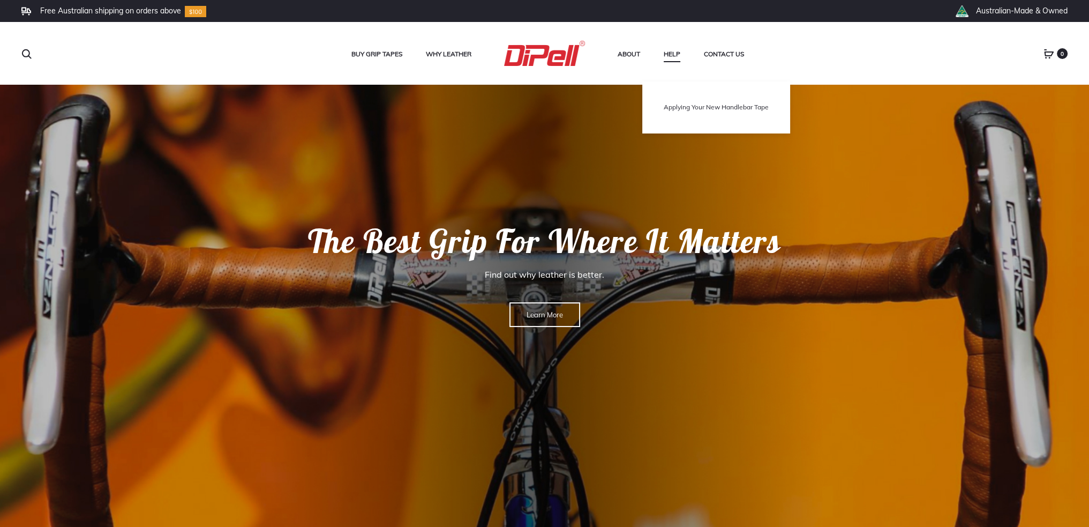
click at [681, 109] on link "Applying Your New Handlebar Tape" at bounding box center [716, 107] width 105 height 9
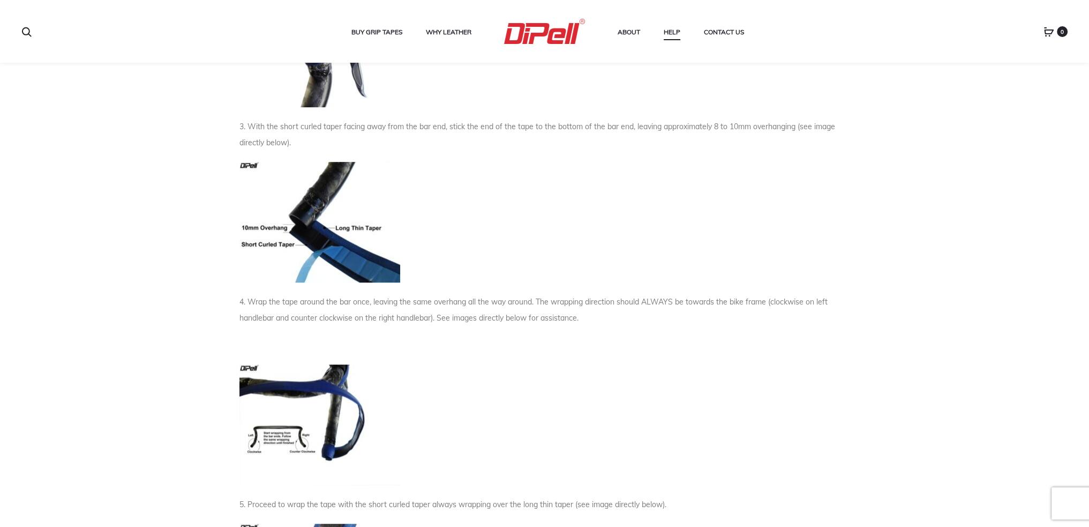
scroll to position [697, 0]
